Goal: Navigation & Orientation: Find specific page/section

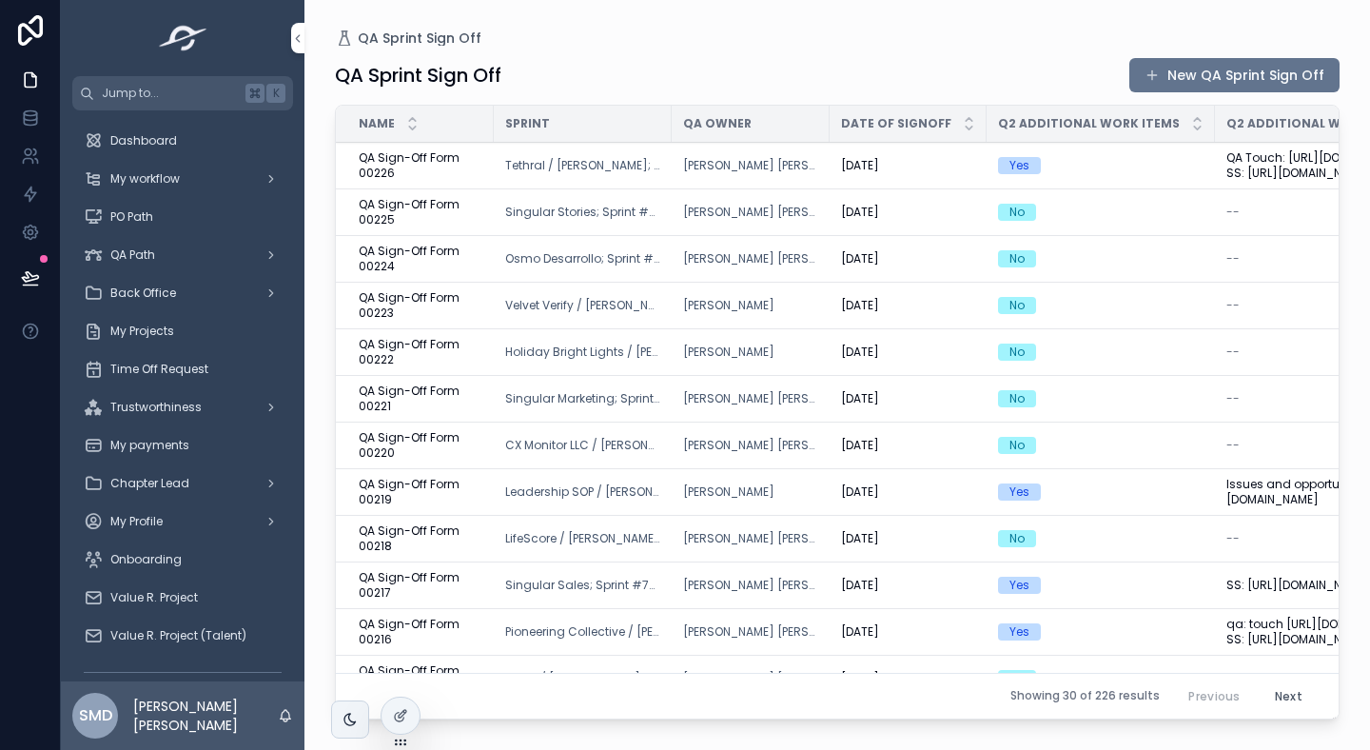
click at [1250, 181] on span "QA Touch: [URL][DOMAIN_NAME] SS: [URL][DOMAIN_NAME]" at bounding box center [1367, 165] width 280 height 30
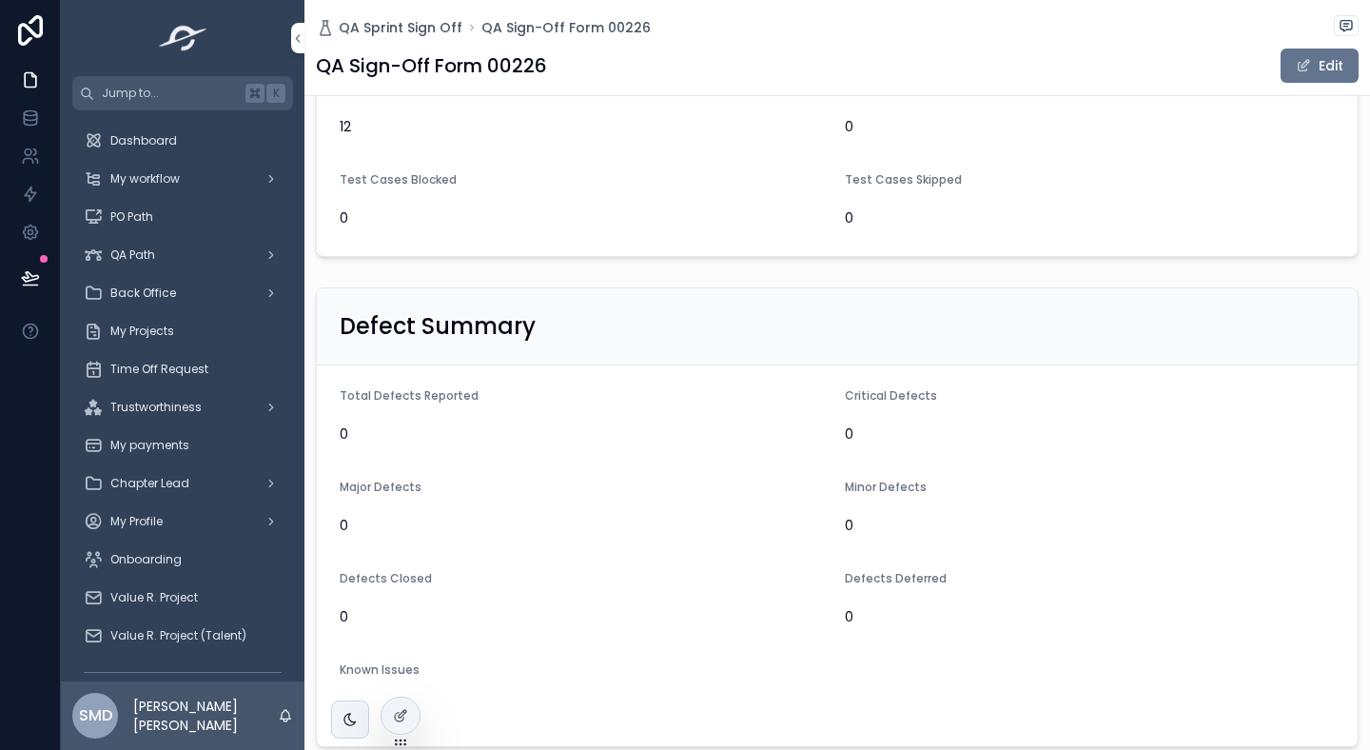
scroll to position [1280, 0]
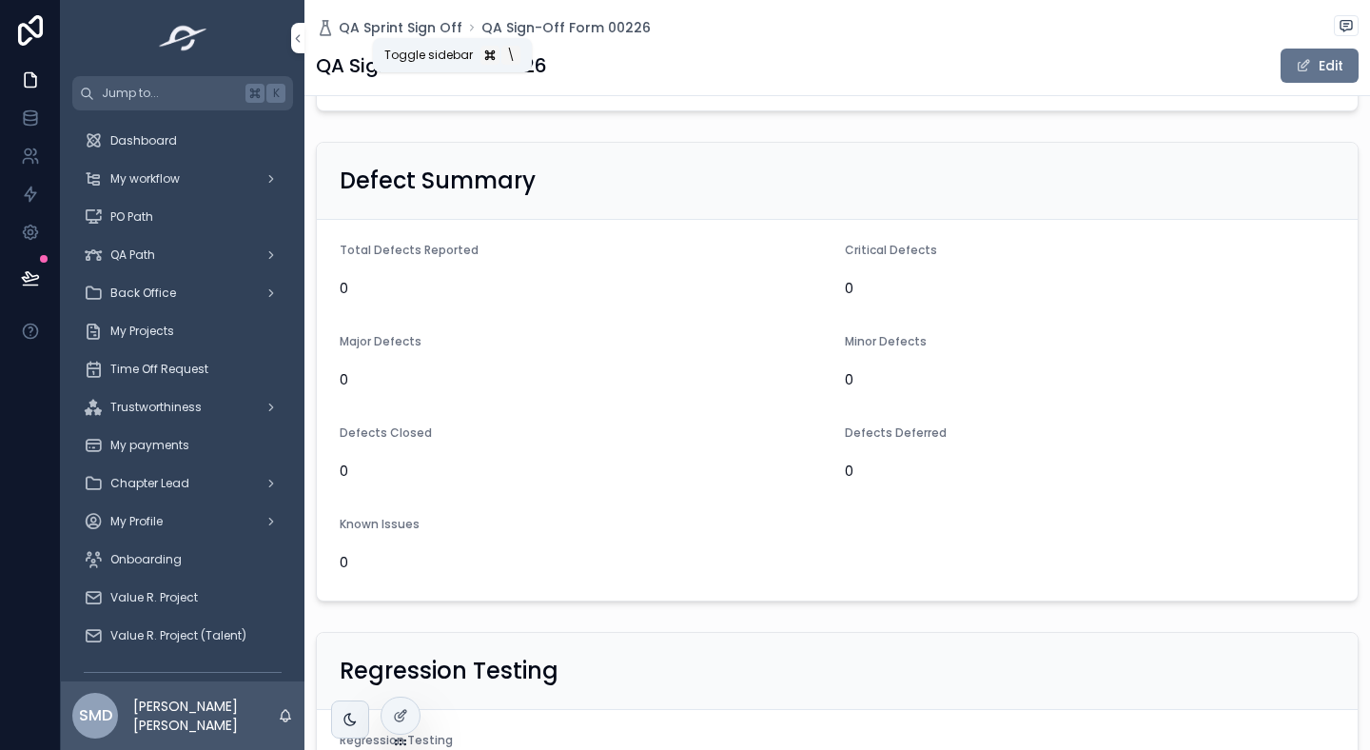
click at [298, 37] on icon "scrollable content" at bounding box center [297, 38] width 13 height 14
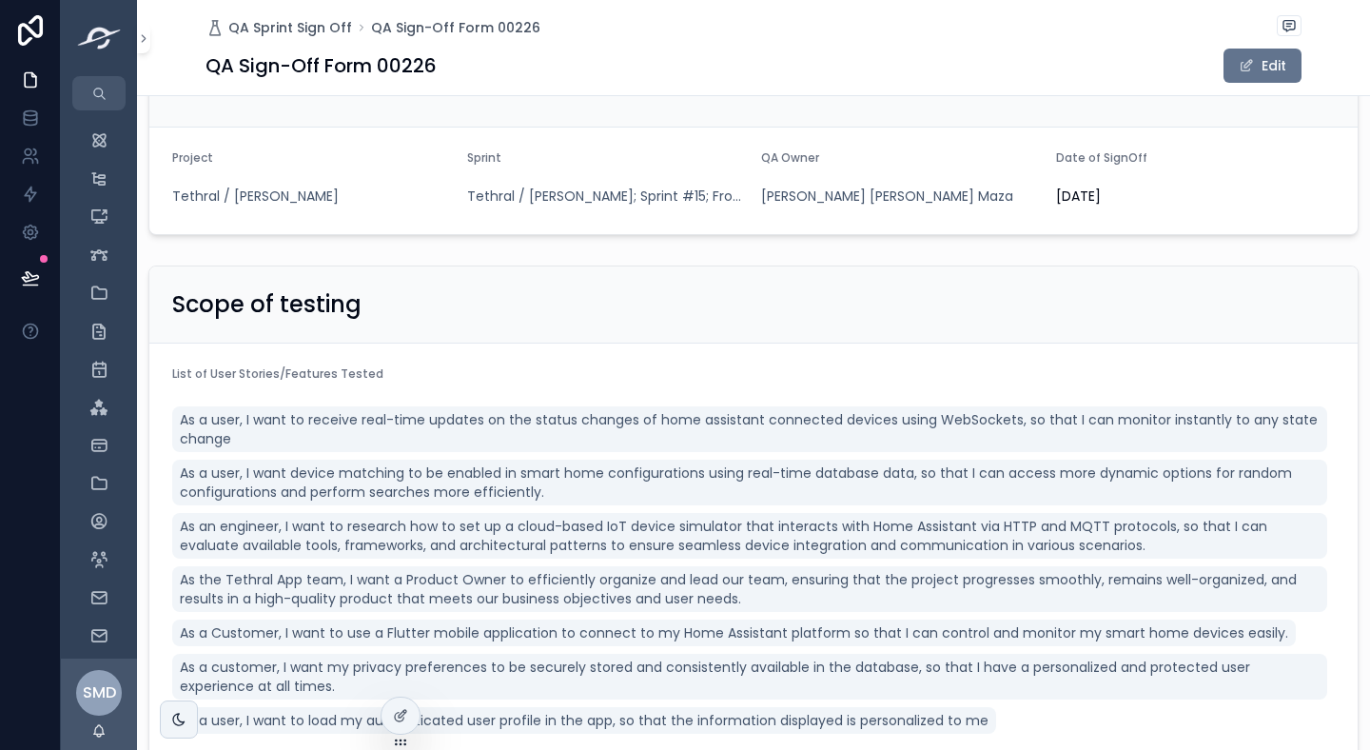
scroll to position [0, 0]
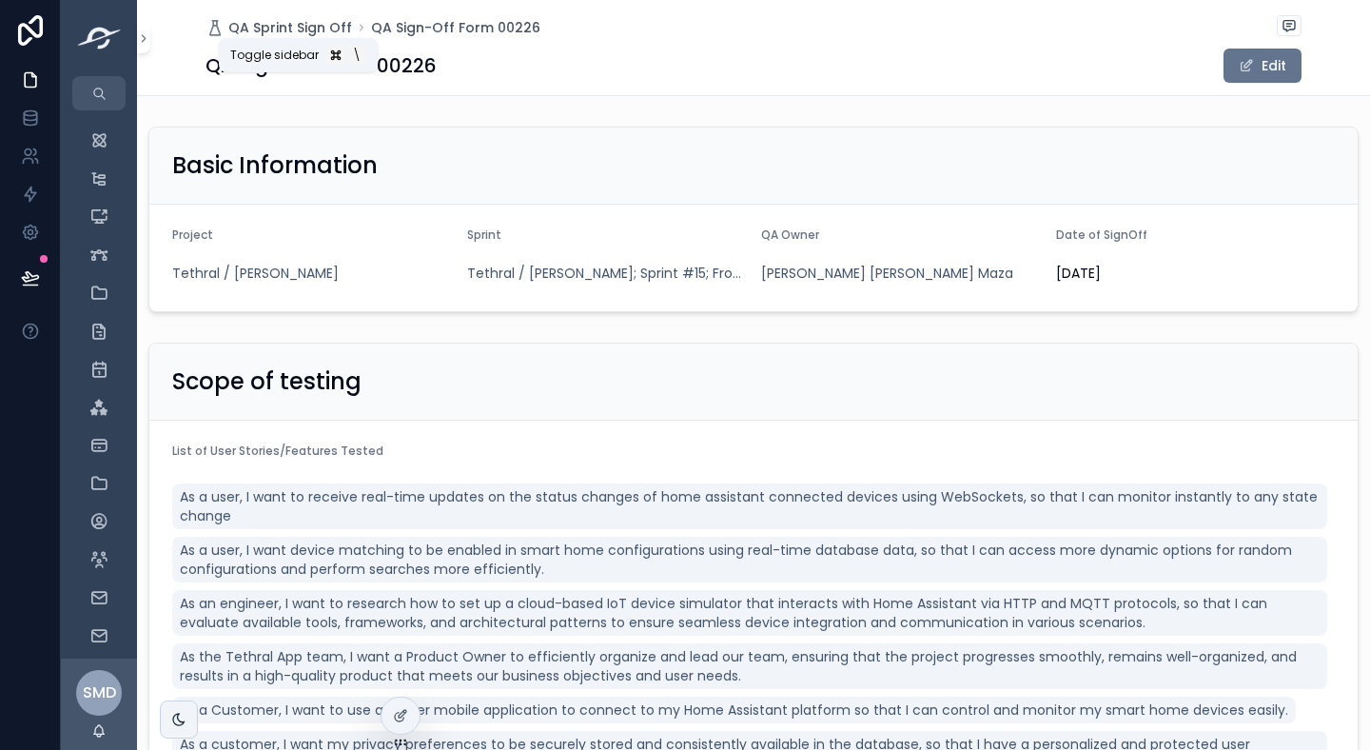
click at [145, 42] on icon "scrollable content" at bounding box center [143, 38] width 13 height 14
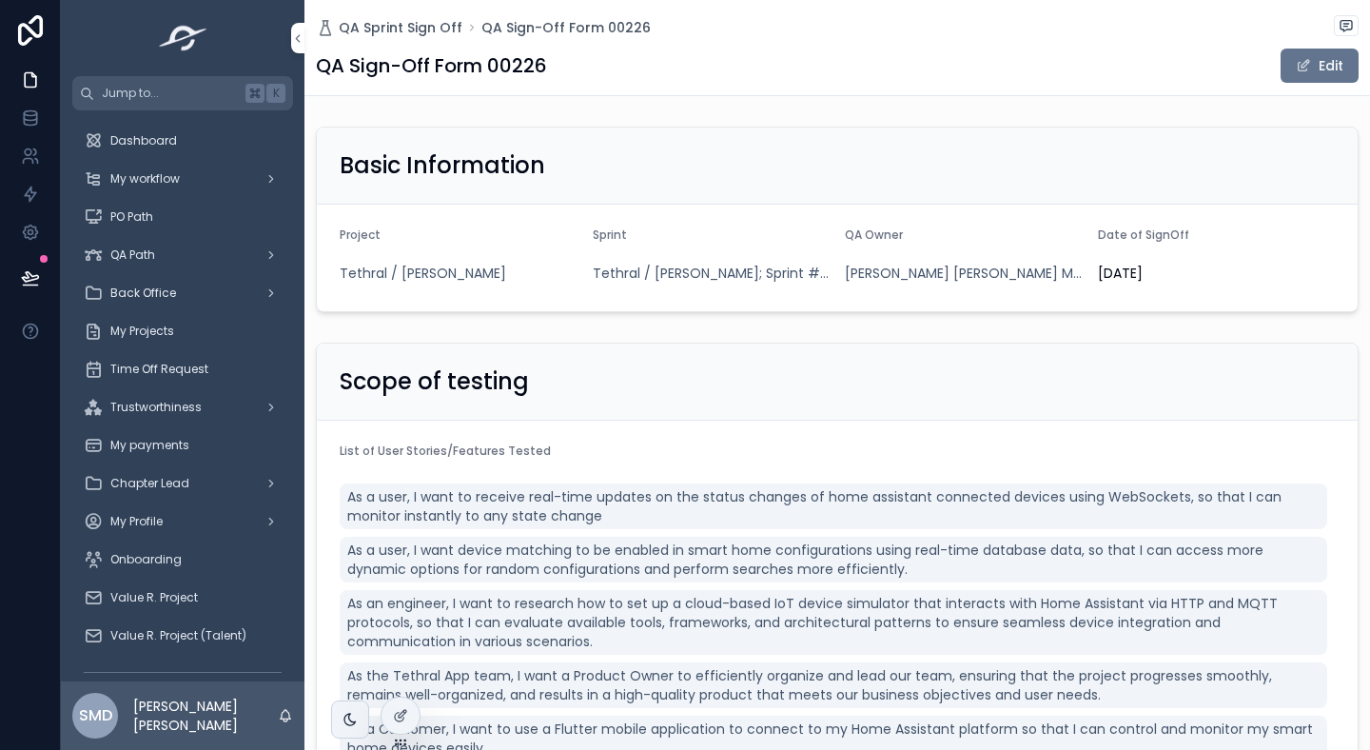
click at [404, 22] on span "QA Sprint Sign Off" at bounding box center [401, 27] width 124 height 19
